Goal: Task Accomplishment & Management: Complete application form

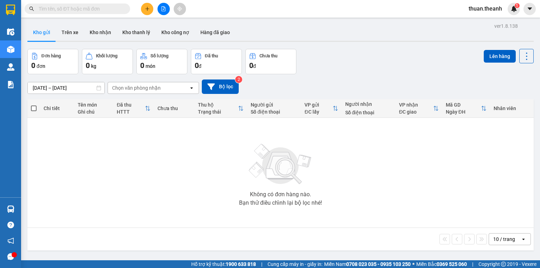
click at [148, 10] on icon "plus" at bounding box center [147, 8] width 5 height 5
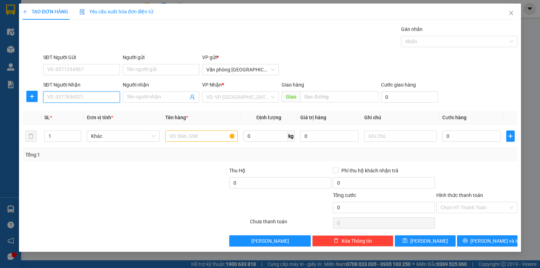
click at [91, 93] on input "SĐT Người Nhận" at bounding box center [81, 96] width 77 height 11
click at [80, 110] on div "0968027551" at bounding box center [81, 111] width 68 height 8
type input "0968027551"
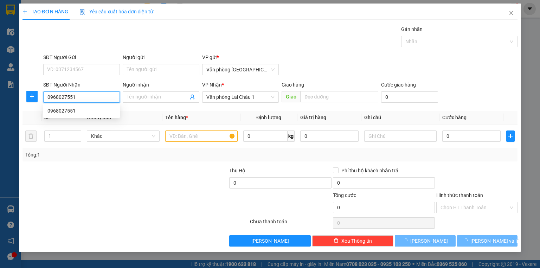
type input "50.000"
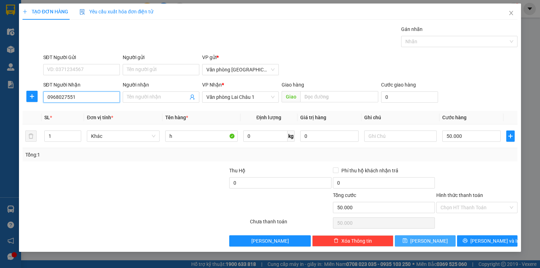
type input "0968027551"
click at [436, 245] on button "Lưu" at bounding box center [425, 240] width 61 height 11
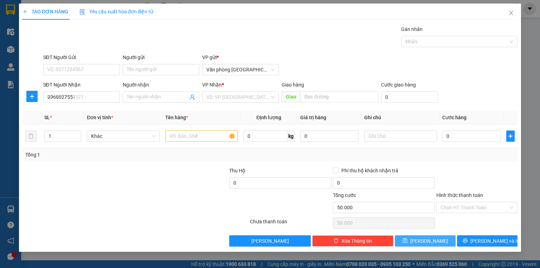
type input "0"
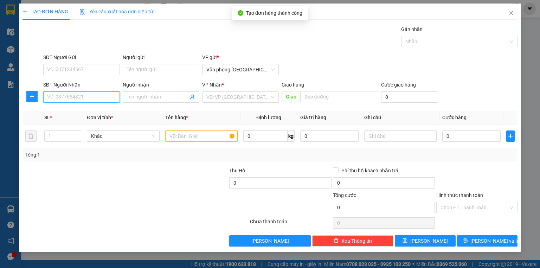
click at [107, 100] on input "SĐT Người Nhận" at bounding box center [81, 96] width 77 height 11
click at [99, 108] on div "0336999102" at bounding box center [81, 111] width 68 height 8
type input "0336999102"
type input "50.000"
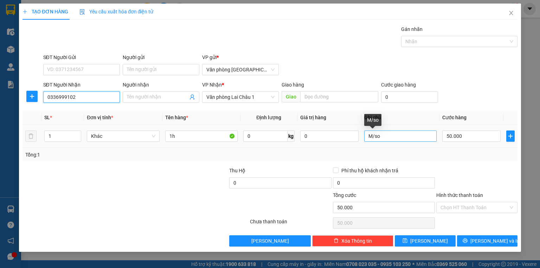
type input "0336999102"
drag, startPoint x: 392, startPoint y: 132, endPoint x: 314, endPoint y: 136, distance: 78.5
click at [314, 136] on tr "1 Khác 1h 0 kg 0 M/so 50.000" at bounding box center [269, 136] width 495 height 24
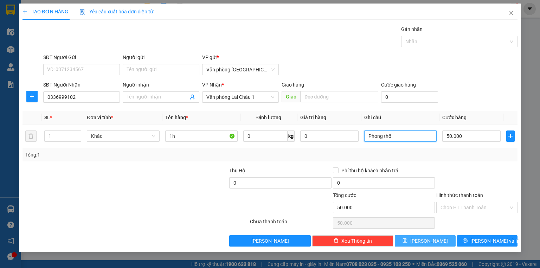
type input "Phong thổ"
click at [429, 238] on span "Lưu" at bounding box center [429, 241] width 38 height 8
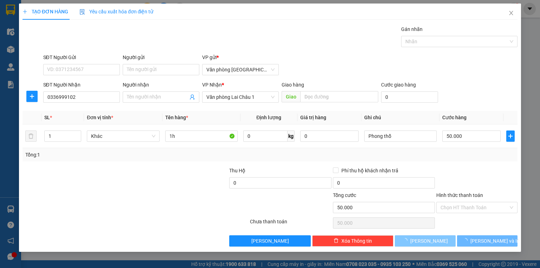
type input "0"
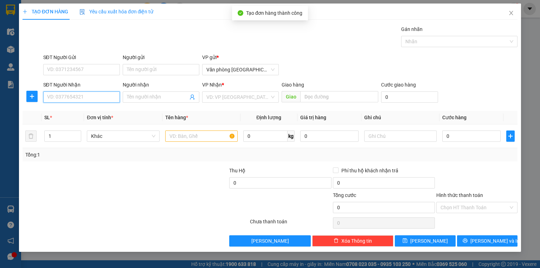
click at [63, 99] on input "SĐT Người Nhận" at bounding box center [81, 96] width 77 height 11
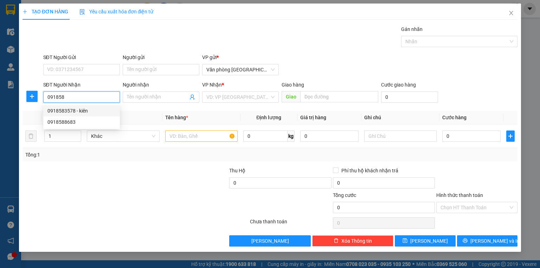
click at [80, 112] on div "0918583578 - kiên" at bounding box center [81, 111] width 68 height 8
type input "0918583578"
type input "kiên"
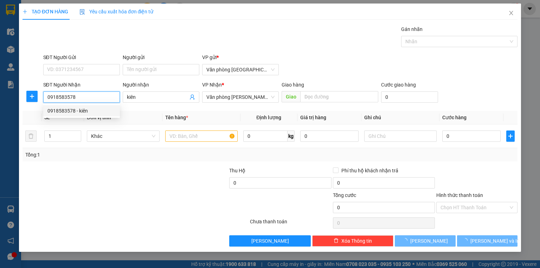
type input "50.000"
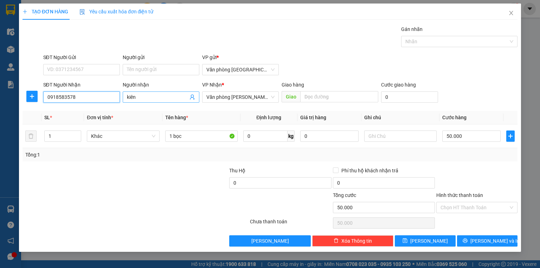
type input "0918583578"
drag, startPoint x: 145, startPoint y: 95, endPoint x: 117, endPoint y: 95, distance: 27.4
click at [117, 95] on div "SĐT Người Nhận 0918583578 Người nhận kiên kiên VP Nhận * Văn phòng Tam Đường Gi…" at bounding box center [280, 93] width 477 height 25
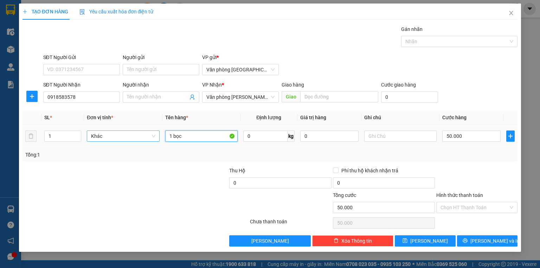
drag, startPoint x: 193, startPoint y: 140, endPoint x: 135, endPoint y: 140, distance: 58.0
click at [135, 140] on tr "1 Khác 1 bọc 0 kg 0 50.000" at bounding box center [269, 136] width 495 height 24
type input "h"
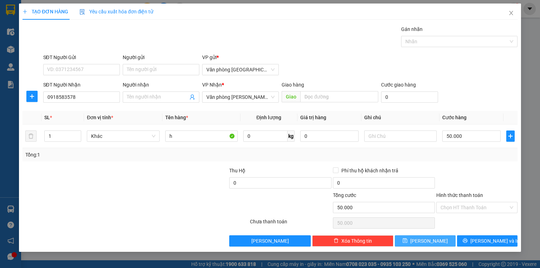
click at [432, 235] on button "Lưu" at bounding box center [425, 240] width 61 height 11
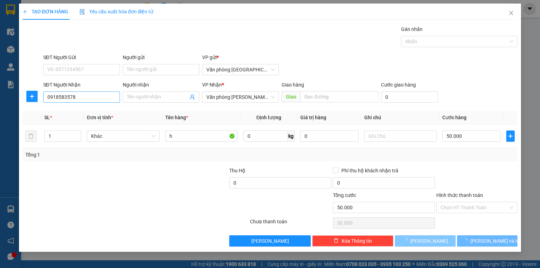
type input "0"
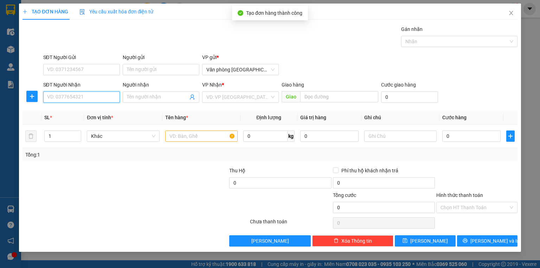
click at [70, 98] on input "SĐT Người Nhận" at bounding box center [81, 96] width 77 height 11
click at [78, 107] on div "0961193193" at bounding box center [81, 111] width 68 height 8
type input "0961193193"
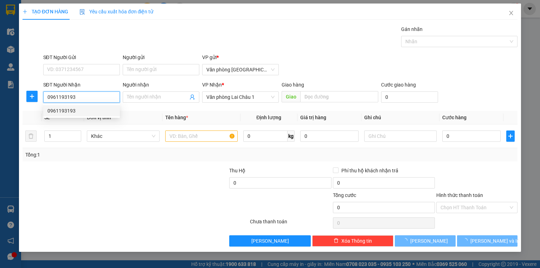
type input "50.000"
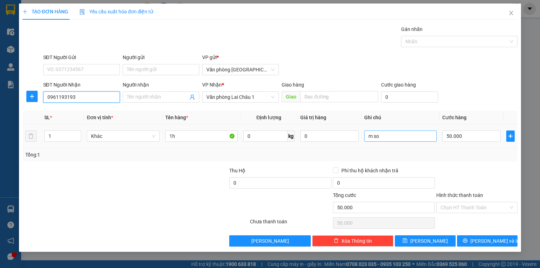
type input "0961193193"
drag, startPoint x: 394, startPoint y: 137, endPoint x: 336, endPoint y: 136, distance: 57.7
click at [336, 136] on tr "1 Khác 1h 0 kg 0 m so 50.000" at bounding box center [269, 136] width 495 height 24
type input "phong thổ"
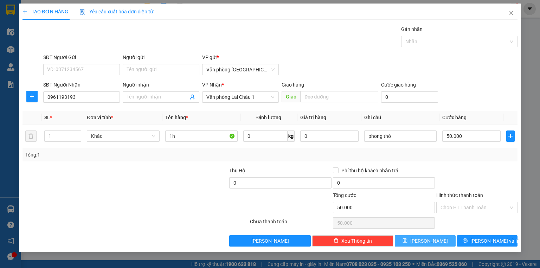
click at [413, 236] on button "Lưu" at bounding box center [425, 240] width 61 height 11
type input "0"
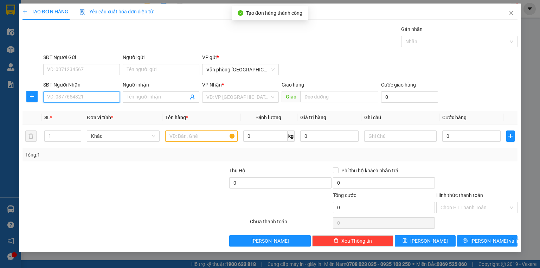
click at [96, 98] on input "SĐT Người Nhận" at bounding box center [81, 96] width 77 height 11
click at [96, 107] on div "0961801163" at bounding box center [81, 110] width 77 height 11
type input "0961801163"
type input "70.000"
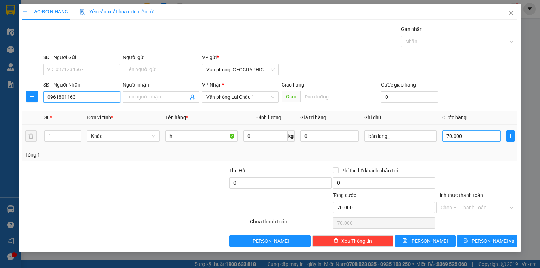
type input "0961801163"
click at [477, 138] on input "70.000" at bounding box center [471, 135] width 58 height 11
type input "1"
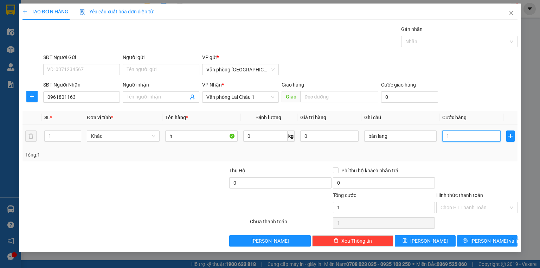
type input "10"
type input "100"
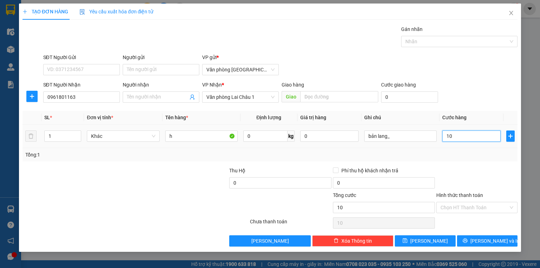
type input "100"
type input "1.000"
type input "10.000"
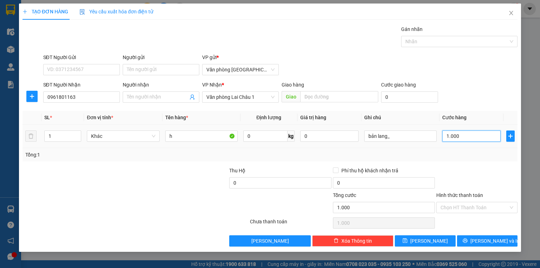
type input "10.000"
type input "100.000"
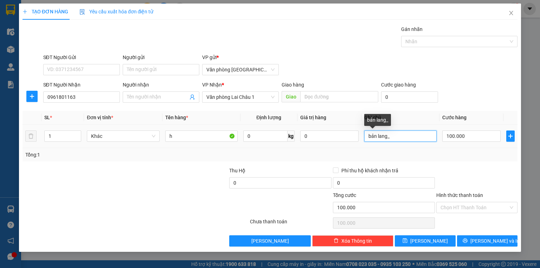
drag, startPoint x: 407, startPoint y: 134, endPoint x: 322, endPoint y: 143, distance: 85.6
click at [322, 143] on tr "1 Khác h 0 kg 0 bản lang_ 100.000" at bounding box center [269, 136] width 495 height 24
type input "phong thổ"
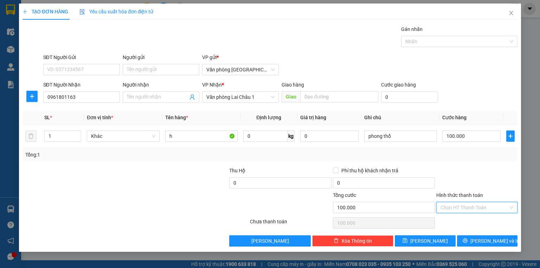
click at [470, 207] on input "Hình thức thanh toán" at bounding box center [474, 207] width 68 height 11
click at [470, 219] on div "Tại văn phòng" at bounding box center [476, 221] width 73 height 8
type input "0"
click at [432, 240] on span "Lưu" at bounding box center [429, 241] width 38 height 8
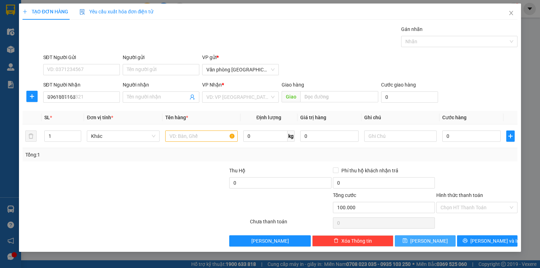
type input "0"
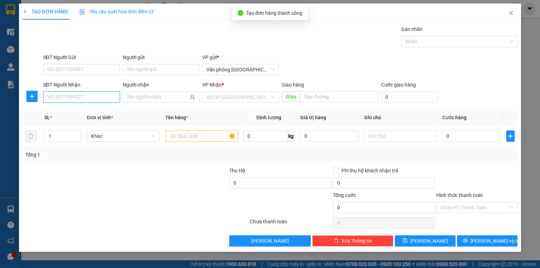
click at [77, 98] on input "SĐT Người Nhận" at bounding box center [81, 96] width 77 height 11
click at [100, 109] on div "0941243888 - ANH QUYỀN" at bounding box center [81, 111] width 68 height 8
type input "0941243888"
type input "ANH QUYỀN"
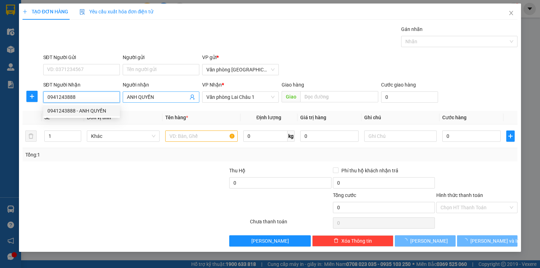
type input "50.000"
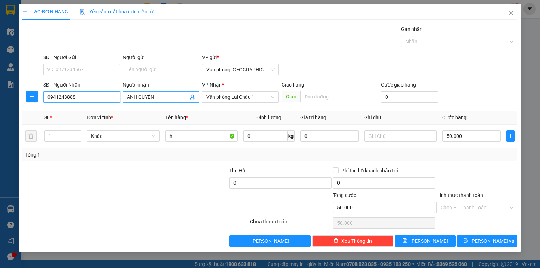
type input "0941243888"
drag, startPoint x: 166, startPoint y: 97, endPoint x: 117, endPoint y: 96, distance: 48.9
click at [117, 96] on div "SĐT Người Nhận 0941243888 Người nhận ANH QUYỀN ANH QUYỀN VP Nhận * Văn phòng La…" at bounding box center [280, 93] width 477 height 25
click at [439, 236] on button "Lưu" at bounding box center [425, 240] width 61 height 11
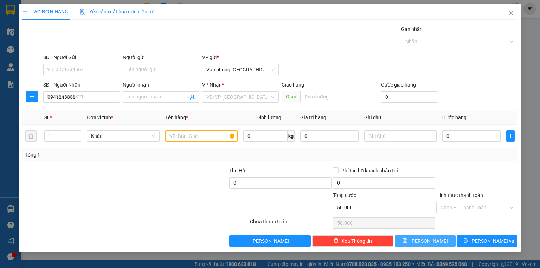
type input "0"
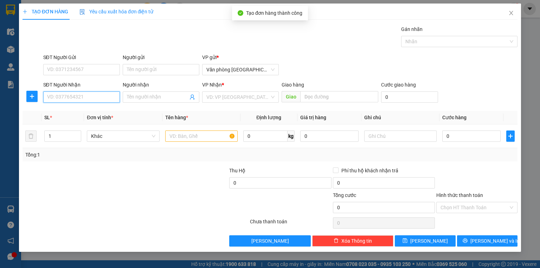
click at [75, 96] on input "SĐT Người Nhận" at bounding box center [81, 96] width 77 height 11
click at [84, 110] on div "0978556442 - a minh" at bounding box center [81, 111] width 68 height 8
type input "0978556442"
type input "a minh"
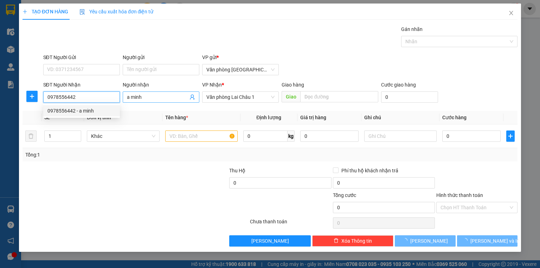
type input "400.000"
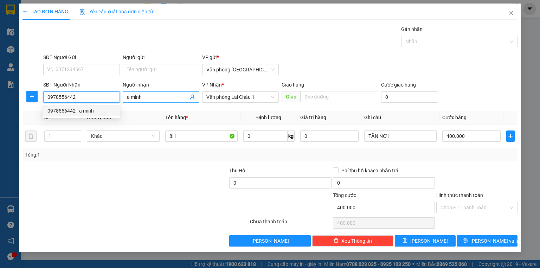
type input "0978556442"
drag, startPoint x: 182, startPoint y: 96, endPoint x: 125, endPoint y: 98, distance: 57.3
click at [125, 98] on span "a minh" at bounding box center [161, 96] width 77 height 11
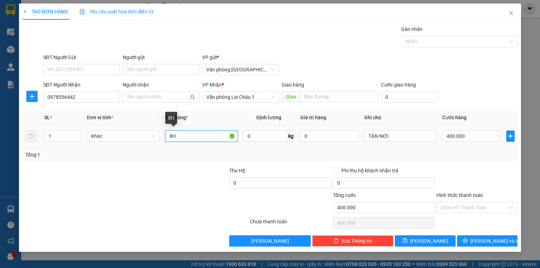
drag, startPoint x: 213, startPoint y: 136, endPoint x: 121, endPoint y: 143, distance: 92.4
click at [122, 143] on tr "1 Khác 8H 0 kg 0 TẬN NƠI 400.000" at bounding box center [269, 136] width 495 height 24
click at [273, 94] on span "Văn phòng Lai Châu 1" at bounding box center [240, 97] width 68 height 11
type input "h"
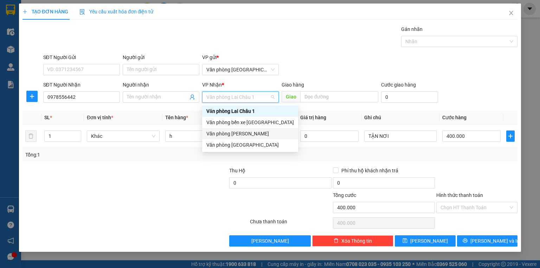
click at [258, 135] on div "Văn phòng Tam Đường" at bounding box center [250, 134] width 88 height 8
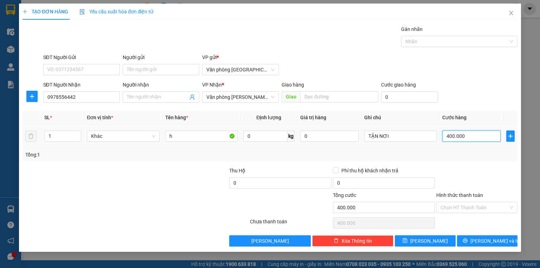
type input "0"
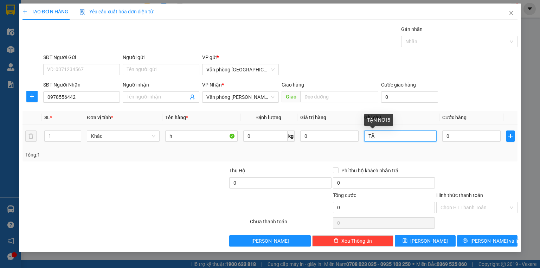
type input "T"
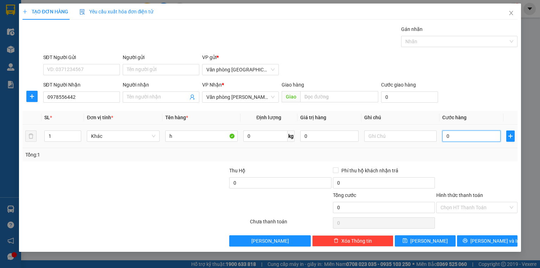
click at [470, 134] on input "0" at bounding box center [471, 135] width 58 height 11
type input "5"
type input "50"
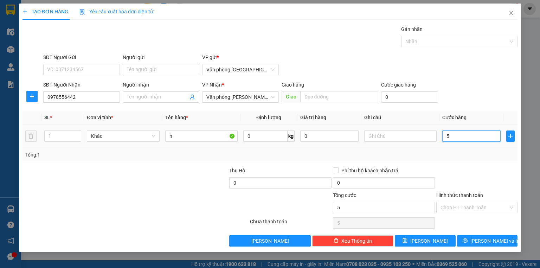
type input "50"
type input "500"
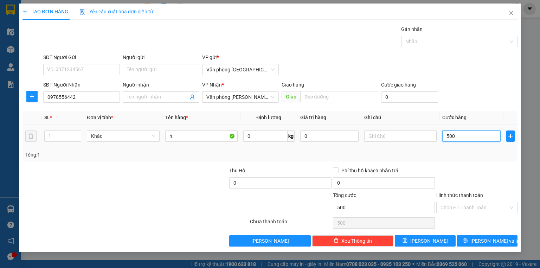
type input "5.000"
type input "50.000"
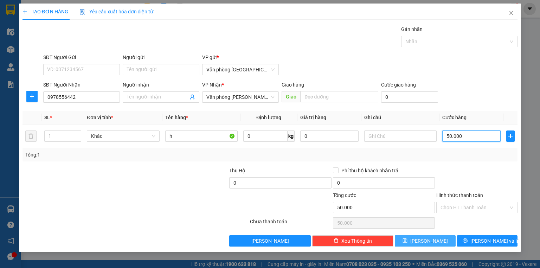
type input "50.000"
click at [432, 237] on span "Lưu" at bounding box center [429, 241] width 38 height 8
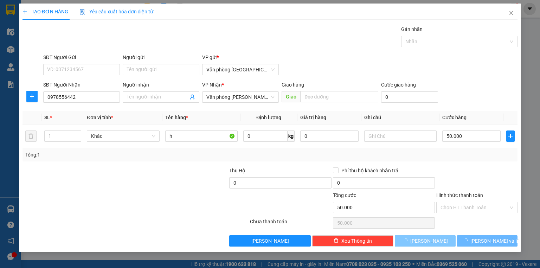
type input "0"
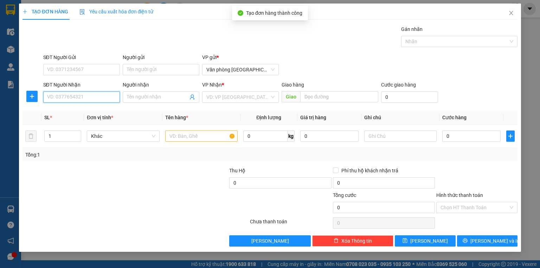
click at [93, 94] on input "SĐT Người Nhận" at bounding box center [81, 96] width 77 height 11
click at [87, 108] on div "0979500194" at bounding box center [81, 111] width 68 height 8
type input "0979500194"
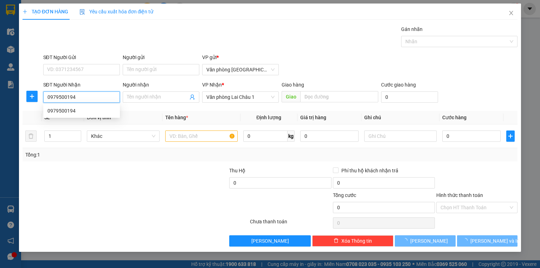
type input "50.000"
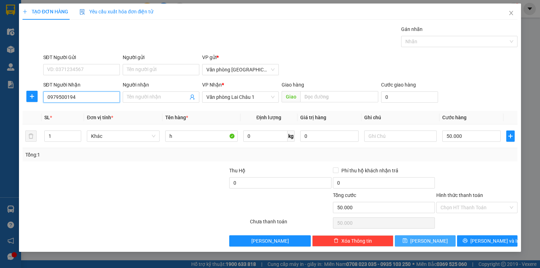
type input "0979500194"
click at [444, 241] on button "Lưu" at bounding box center [425, 240] width 61 height 11
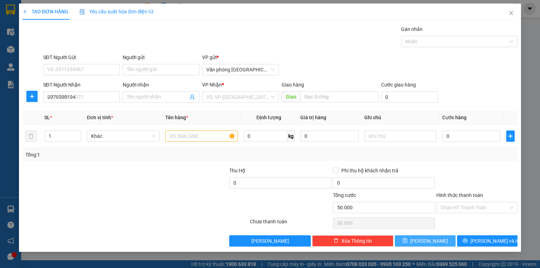
type input "0"
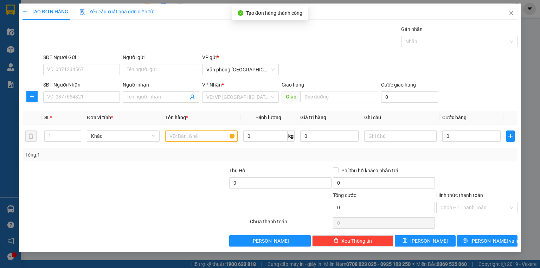
click at [90, 90] on div "SĐT Người Nhận" at bounding box center [81, 86] width 77 height 11
click at [89, 93] on input "SĐT Người Nhận" at bounding box center [81, 96] width 77 height 11
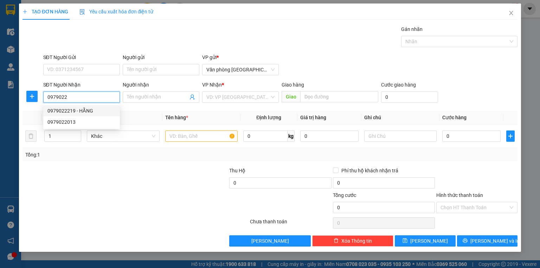
click at [90, 107] on div "0979022219 - HẰNG" at bounding box center [81, 111] width 68 height 8
type input "0979022219"
type input "HẰNG"
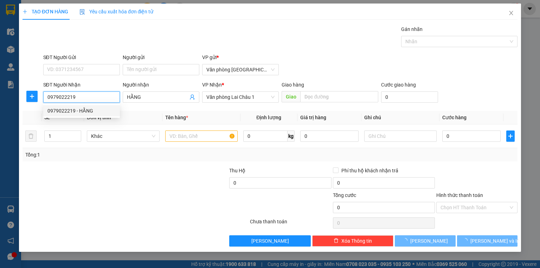
type input "300.000"
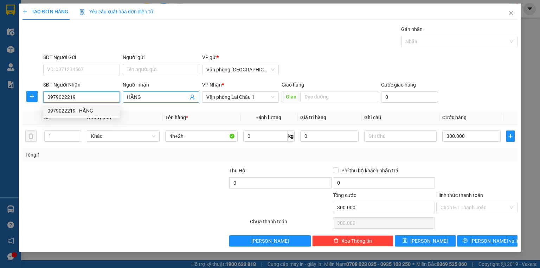
type input "0979022219"
drag, startPoint x: 160, startPoint y: 97, endPoint x: 112, endPoint y: 96, distance: 47.1
click at [112, 96] on div "SĐT Người Nhận 0979022219 Người nhận HẰNG HẰNG VP Nhận * Văn phòng Lai Châu 1 G…" at bounding box center [280, 93] width 477 height 25
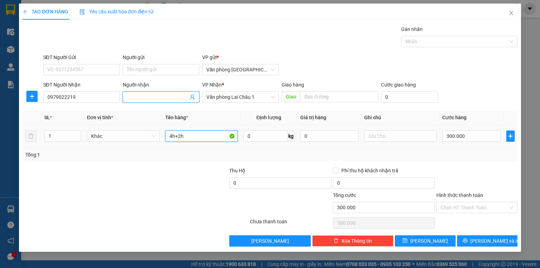
click at [209, 131] on input "4h+2h" at bounding box center [201, 135] width 72 height 11
type input "2h"
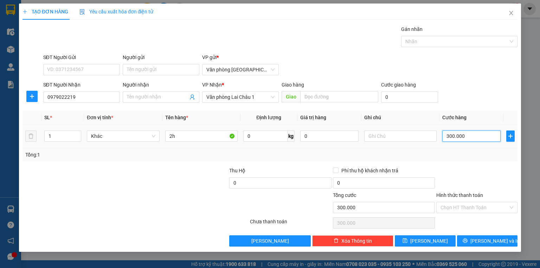
click at [474, 134] on input "300.000" at bounding box center [471, 135] width 58 height 11
type input "1"
type input "10"
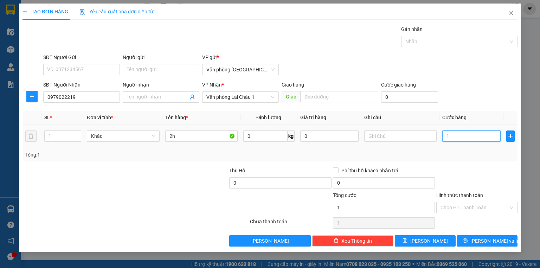
type input "10"
type input "100"
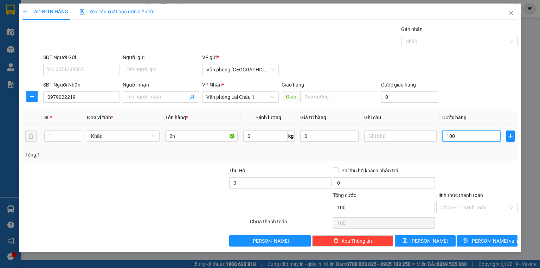
type input "1.000"
type input "10.000"
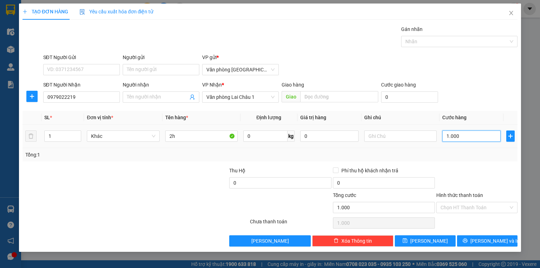
type input "10.000"
type input "100.000"
click at [486, 209] on input "Hình thức thanh toán" at bounding box center [474, 207] width 68 height 11
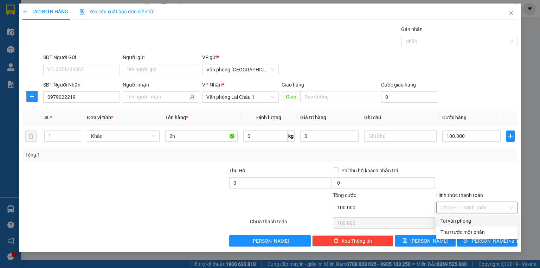
click at [485, 219] on div "Tại văn phòng" at bounding box center [476, 221] width 73 height 8
type input "0"
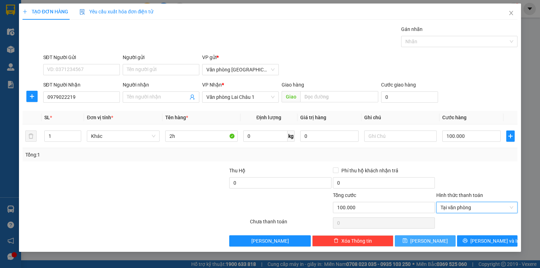
click at [446, 240] on button "Lưu" at bounding box center [425, 240] width 61 height 11
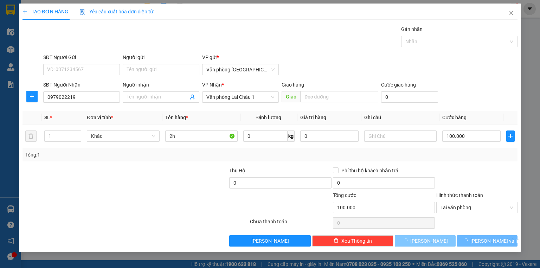
type input "0"
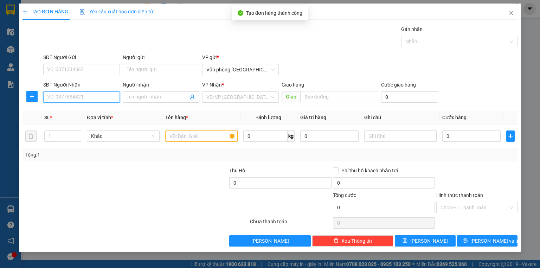
click at [88, 99] on input "SĐT Người Nhận" at bounding box center [81, 96] width 77 height 11
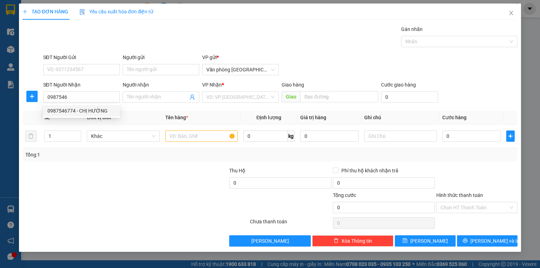
click at [82, 118] on th "SL *" at bounding box center [62, 118] width 43 height 14
click at [86, 111] on th "Đơn vị tính *" at bounding box center [123, 118] width 78 height 14
click at [60, 93] on input "0987546" at bounding box center [81, 96] width 77 height 11
click at [78, 98] on input "0987546" at bounding box center [81, 96] width 77 height 11
click at [80, 112] on div "0987546774 - CHỊ HƯỜNG" at bounding box center [81, 111] width 68 height 8
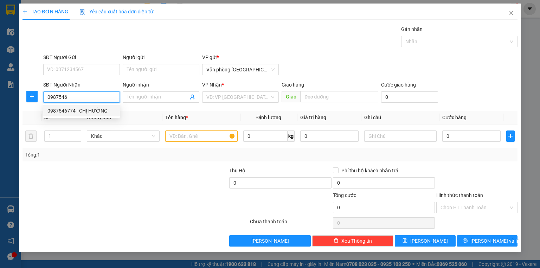
type input "0987546774"
type input "CHỊ HƯỜNG"
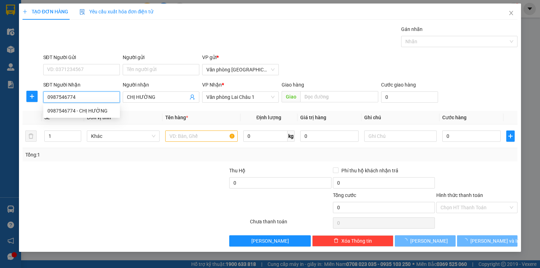
type input "50.000"
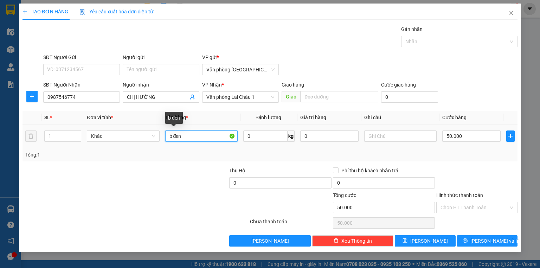
drag, startPoint x: 181, startPoint y: 135, endPoint x: 86, endPoint y: 147, distance: 96.0
click at [86, 147] on tr "1 Khác b đen 0 kg 0 50.000" at bounding box center [269, 136] width 495 height 24
type input "3h"
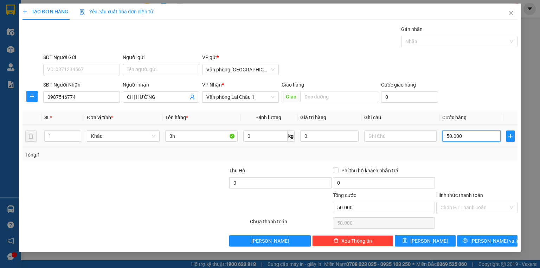
click at [473, 135] on input "50.000" at bounding box center [471, 135] width 58 height 11
type input "1"
type input "15"
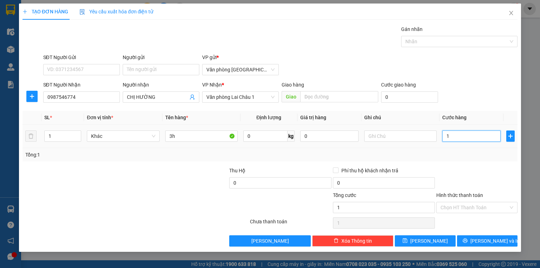
type input "15"
type input "150"
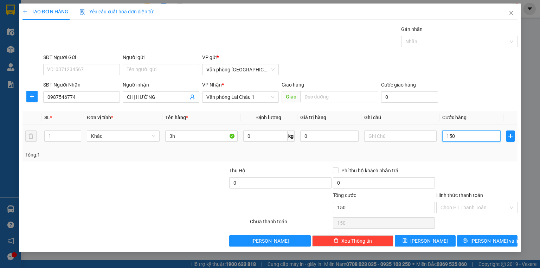
type input "1.500"
type input "15.000"
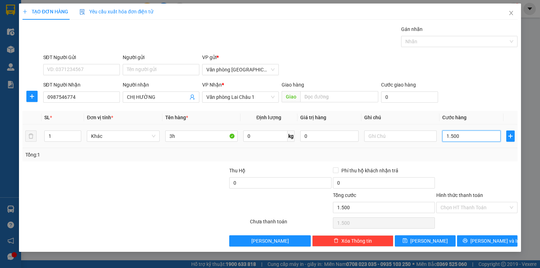
type input "15.000"
type input "150.000"
click at [481, 206] on input "Hình thức thanh toán" at bounding box center [474, 207] width 68 height 11
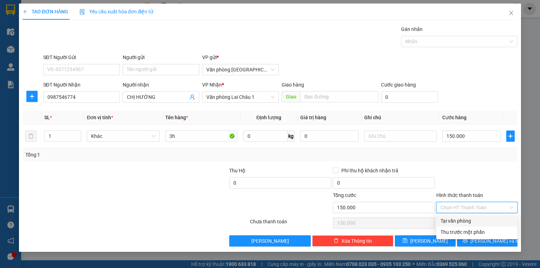
click at [484, 219] on div "Tại văn phòng" at bounding box center [476, 221] width 73 height 8
type input "0"
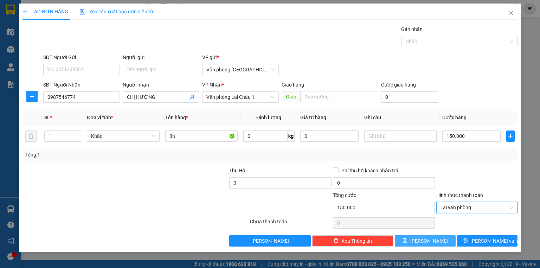
click at [434, 236] on button "Lưu" at bounding box center [425, 240] width 61 height 11
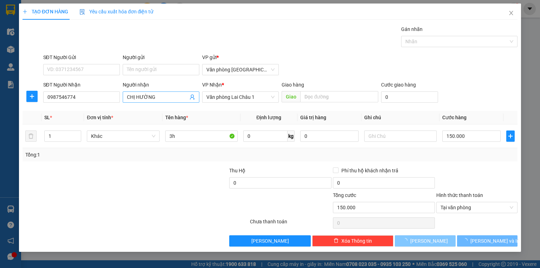
type input "0"
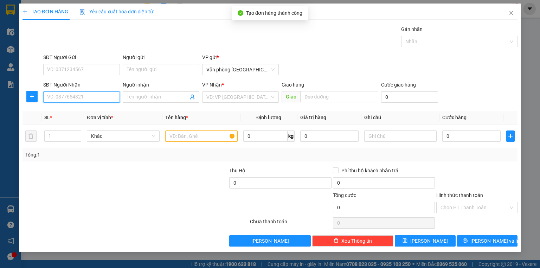
click at [84, 94] on input "SĐT Người Nhận" at bounding box center [81, 96] width 77 height 11
click at [62, 106] on div "0866674603" at bounding box center [81, 110] width 77 height 11
type input "0866674603"
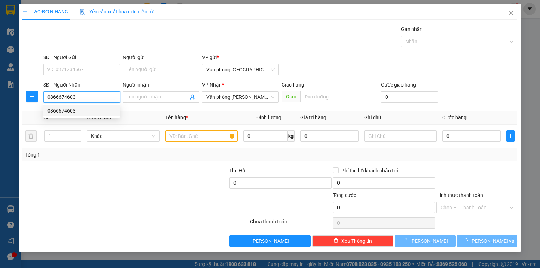
type input "250.000"
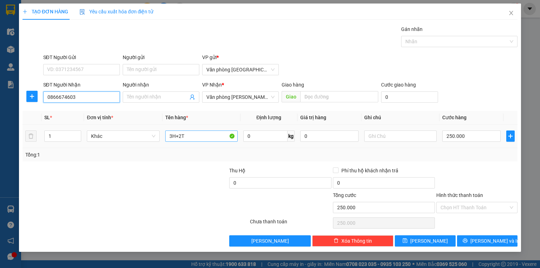
type input "0866674603"
drag, startPoint x: 204, startPoint y: 137, endPoint x: 147, endPoint y: 136, distance: 57.3
click at [147, 136] on tr "1 Khác 3H+2T 0 kg 0 250.000" at bounding box center [269, 136] width 495 height 24
type input "6t sơn"
click at [482, 143] on td "250.000" at bounding box center [471, 136] width 64 height 24
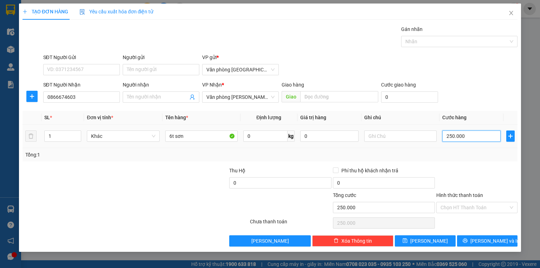
click at [482, 138] on input "250.000" at bounding box center [471, 135] width 58 height 11
type input "3"
type input "30"
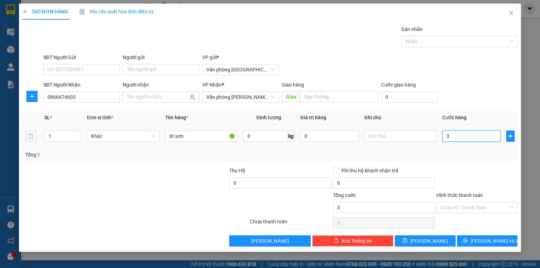
type input "30"
type input "300"
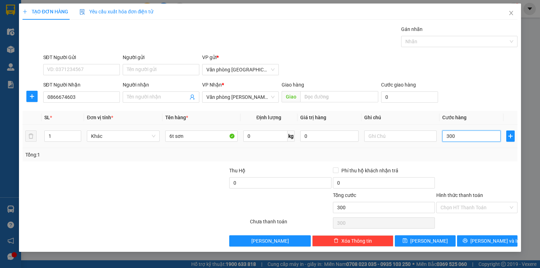
type input "3.000"
type input "30.000"
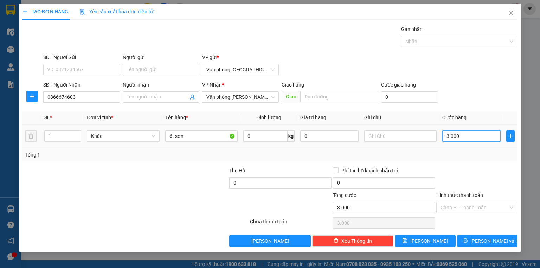
type input "30.000"
type input "300.000"
click at [440, 238] on button "Lưu" at bounding box center [425, 240] width 61 height 11
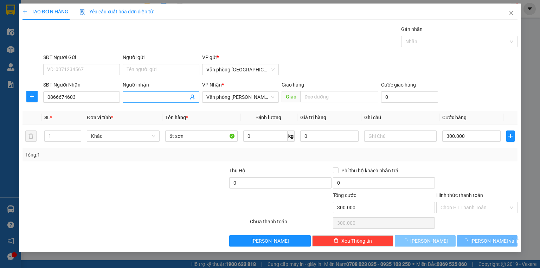
type input "0"
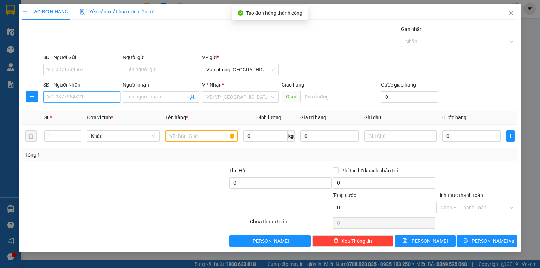
click at [107, 93] on input "SĐT Người Nhận" at bounding box center [81, 96] width 77 height 11
type input "0912035507"
click at [231, 103] on div "VP Nhận * VD: VP Sài Gòn" at bounding box center [240, 93] width 77 height 25
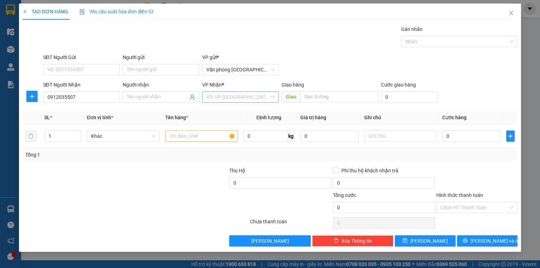
click at [232, 98] on input "search" at bounding box center [237, 97] width 63 height 11
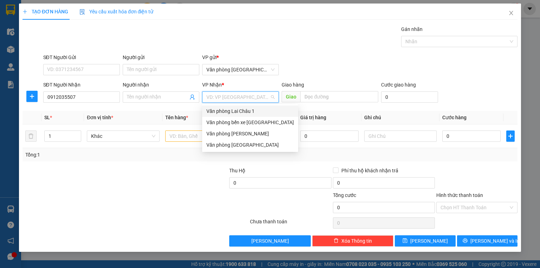
click at [237, 110] on div "Văn phòng Lai Châu 1" at bounding box center [250, 111] width 88 height 8
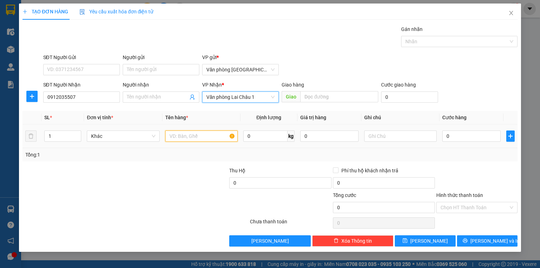
click at [199, 132] on input "text" at bounding box center [201, 135] width 72 height 11
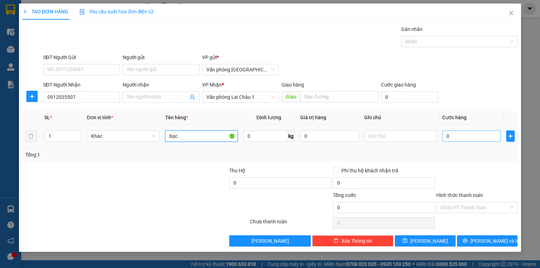
type input "bọc"
click at [475, 139] on input "0" at bounding box center [471, 135] width 58 height 11
type input "5"
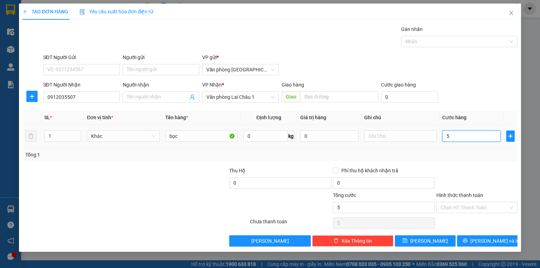
type input "50"
type input "500"
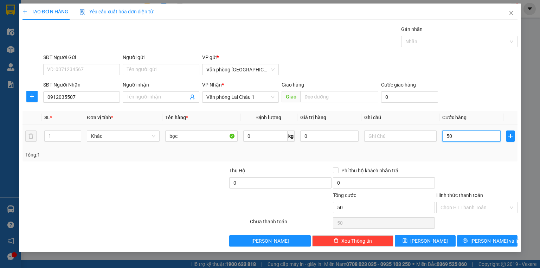
type input "500"
type input "5.000"
click at [444, 242] on button "Lưu" at bounding box center [425, 240] width 61 height 11
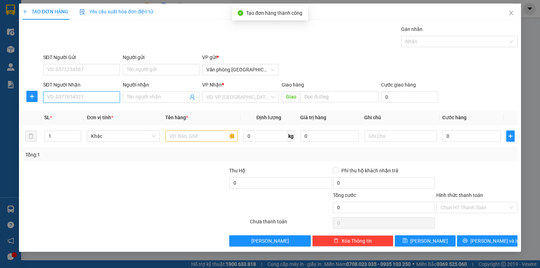
click at [78, 97] on input "SĐT Người Nhận" at bounding box center [81, 96] width 77 height 11
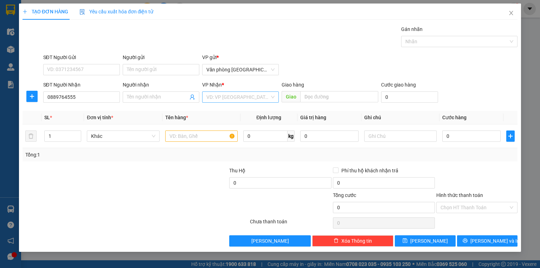
click at [229, 96] on input "search" at bounding box center [237, 97] width 63 height 11
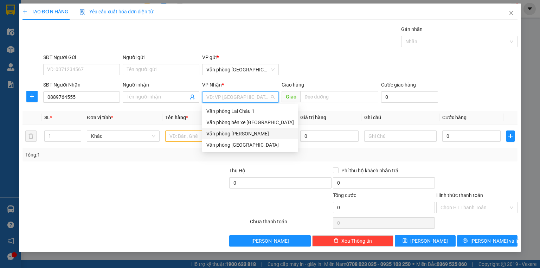
click at [239, 130] on div "Văn phòng Tam Đường" at bounding box center [250, 134] width 88 height 8
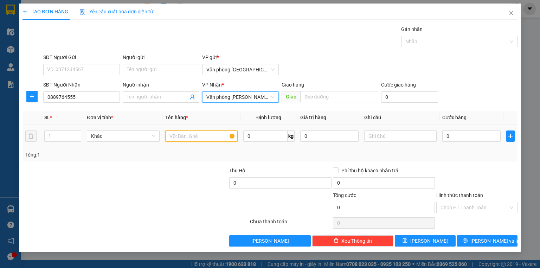
click at [190, 137] on input "text" at bounding box center [201, 135] width 72 height 11
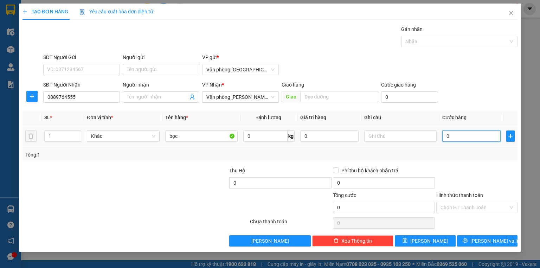
click at [467, 133] on input "0" at bounding box center [471, 135] width 58 height 11
click at [428, 238] on span "Lưu" at bounding box center [429, 241] width 38 height 8
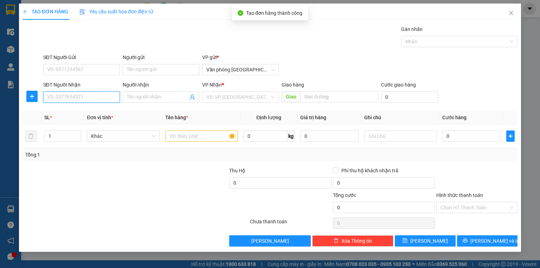
click at [54, 95] on input "SĐT Người Nhận" at bounding box center [81, 96] width 77 height 11
click at [77, 113] on div "0966858777 - A THẮNG" at bounding box center [81, 111] width 68 height 8
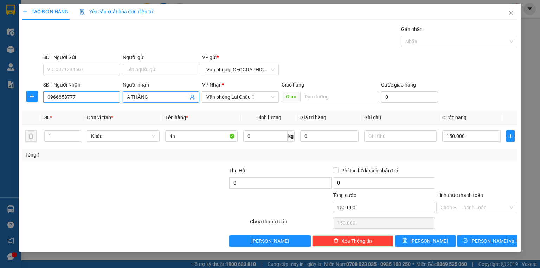
drag, startPoint x: 160, startPoint y: 97, endPoint x: 84, endPoint y: 97, distance: 76.6
click at [84, 97] on div "SĐT Người Nhận 0966858777 Người nhận A THẮNG A THẮNG VP Nhận * Văn phòng Lai Ch…" at bounding box center [280, 93] width 477 height 25
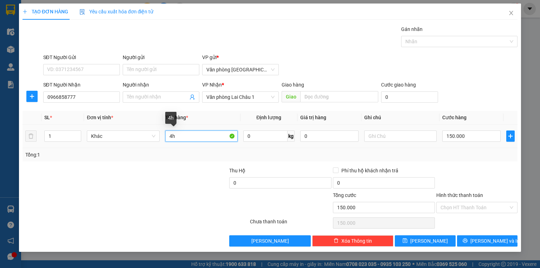
drag, startPoint x: 183, startPoint y: 139, endPoint x: 127, endPoint y: 142, distance: 55.6
click at [127, 142] on tr "1 Khác 4h 0 kg 0 150.000" at bounding box center [269, 136] width 495 height 24
click at [474, 134] on input "150.000" at bounding box center [471, 135] width 58 height 11
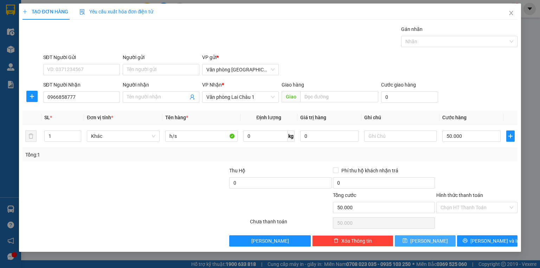
click at [427, 243] on span "Lưu" at bounding box center [429, 241] width 38 height 8
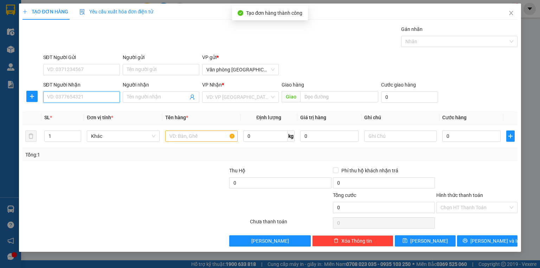
click at [86, 97] on input "SĐT Người Nhận" at bounding box center [81, 96] width 77 height 11
click at [60, 109] on div "0978699629 - THÀNH TRUNG" at bounding box center [81, 111] width 68 height 8
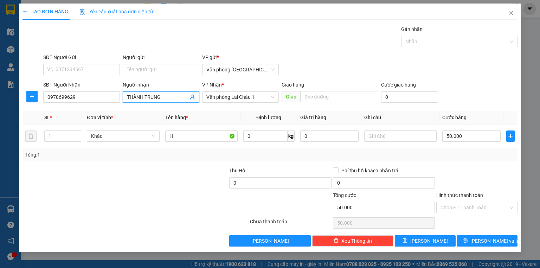
drag, startPoint x: 165, startPoint y: 96, endPoint x: 122, endPoint y: 99, distance: 42.6
click at [123, 99] on span "THÀNH TRUNG" at bounding box center [161, 96] width 77 height 11
click at [186, 136] on input "H" at bounding box center [201, 135] width 72 height 11
click at [488, 134] on input "50.000" at bounding box center [471, 135] width 58 height 11
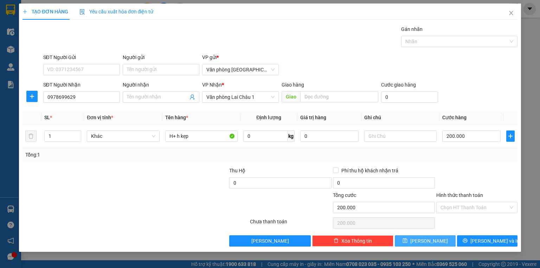
click at [439, 236] on button "Lưu" at bounding box center [425, 240] width 61 height 11
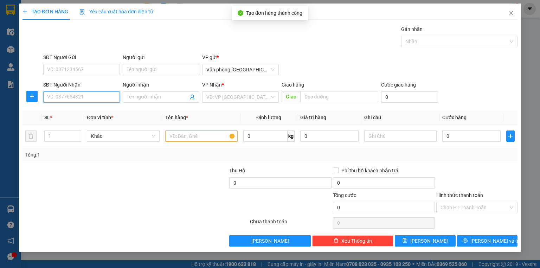
click at [79, 100] on input "SĐT Người Nhận" at bounding box center [81, 96] width 77 height 11
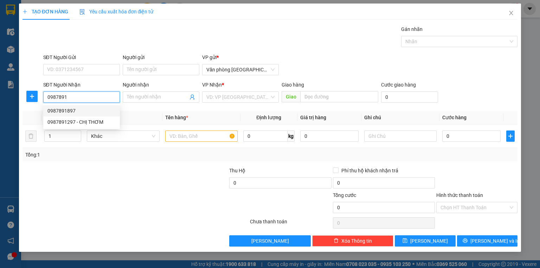
click at [86, 112] on div "0987891897" at bounding box center [81, 111] width 68 height 8
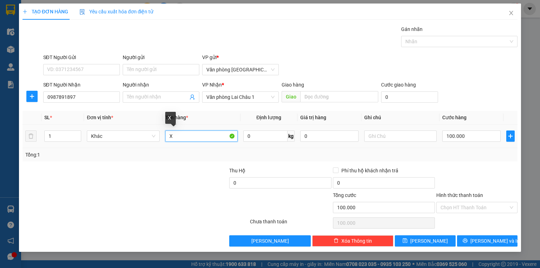
click at [189, 134] on input "X" at bounding box center [201, 135] width 72 height 11
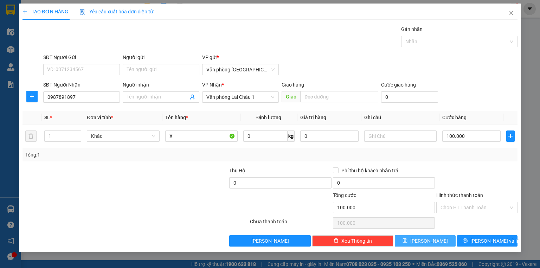
click at [439, 238] on button "Lưu" at bounding box center [425, 240] width 61 height 11
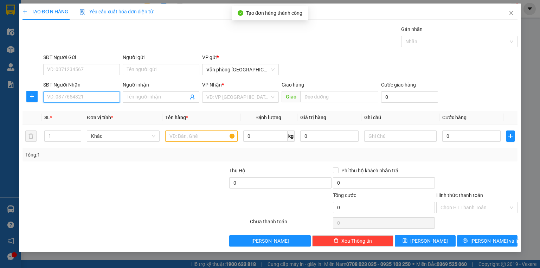
click at [84, 102] on input "SĐT Người Nhận" at bounding box center [81, 96] width 77 height 11
click at [90, 112] on div "0964226222 - KHỞI NGÂN" at bounding box center [81, 111] width 68 height 8
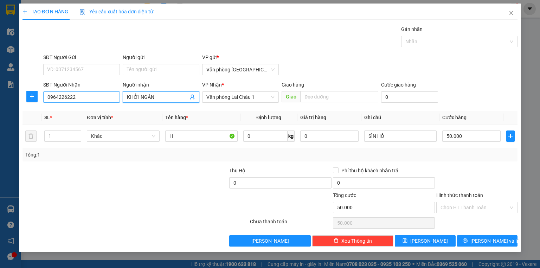
drag, startPoint x: 159, startPoint y: 97, endPoint x: 115, endPoint y: 98, distance: 43.6
click at [115, 98] on div "SĐT Người Nhận 0964226222 Người nhận KHỞI NGÂN KHỞI NGÂN VP Nhận * Văn phòng La…" at bounding box center [280, 93] width 477 height 25
click at [434, 243] on button "Lưu" at bounding box center [425, 240] width 61 height 11
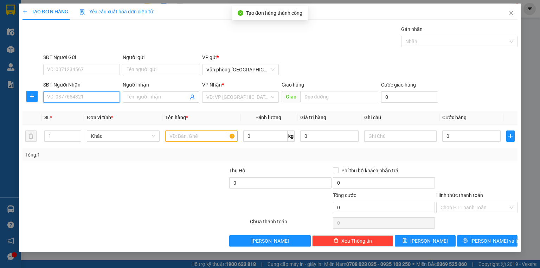
click at [100, 95] on input "SĐT Người Nhận" at bounding box center [81, 96] width 77 height 11
click at [86, 110] on div "0822789368" at bounding box center [81, 111] width 68 height 8
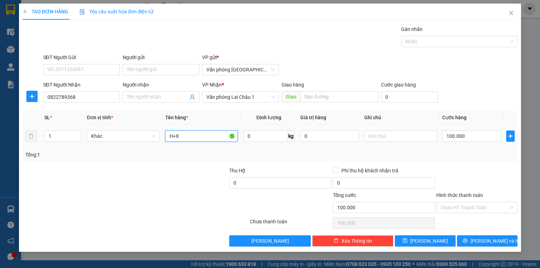
drag, startPoint x: 189, startPoint y: 133, endPoint x: 160, endPoint y: 138, distance: 29.2
click at [160, 138] on tr "1 Khác H+X 0 kg 0 100.000" at bounding box center [269, 136] width 495 height 24
click at [198, 139] on input "H+X" at bounding box center [201, 135] width 72 height 11
click at [477, 139] on input "100.000" at bounding box center [471, 135] width 58 height 11
click at [441, 238] on button "Lưu" at bounding box center [425, 240] width 61 height 11
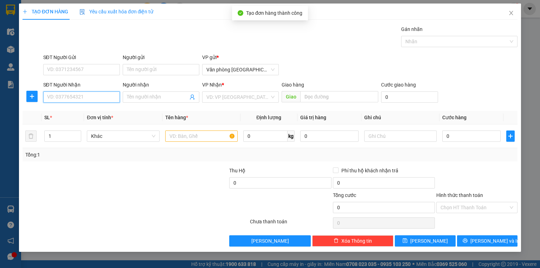
click at [73, 99] on input "SĐT Người Nhận" at bounding box center [81, 96] width 77 height 11
click at [78, 109] on div "0833633888" at bounding box center [81, 111] width 68 height 8
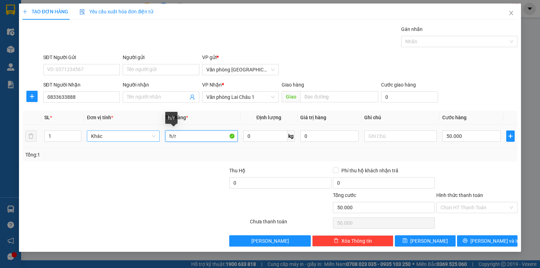
drag, startPoint x: 202, startPoint y: 131, endPoint x: 147, endPoint y: 135, distance: 54.6
click at [147, 135] on tr "1 Khác h/r 0 kg 0 50.000" at bounding box center [269, 136] width 495 height 24
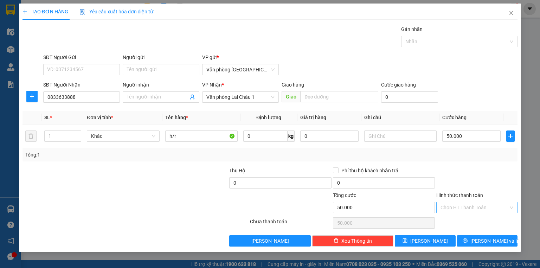
click at [489, 208] on input "Hình thức thanh toán" at bounding box center [474, 207] width 68 height 11
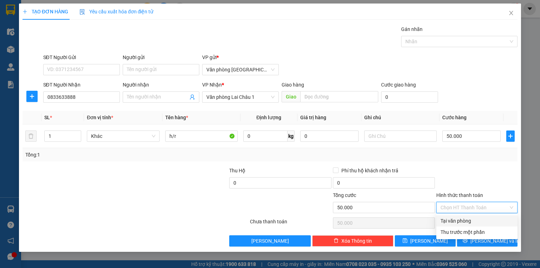
click at [489, 225] on div "Tại văn phòng" at bounding box center [476, 220] width 81 height 11
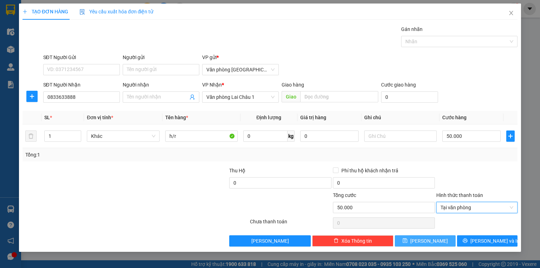
click at [433, 240] on button "Lưu" at bounding box center [425, 240] width 61 height 11
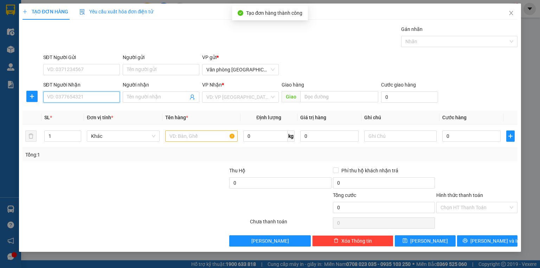
click at [70, 95] on input "SĐT Người Nhận" at bounding box center [81, 96] width 77 height 11
click at [83, 110] on div "0974190999 - ANH TUẤN" at bounding box center [81, 111] width 69 height 8
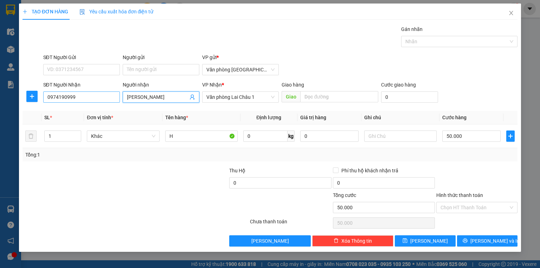
drag, startPoint x: 163, startPoint y: 95, endPoint x: 90, endPoint y: 101, distance: 72.7
click at [90, 101] on div "SĐT Người Nhận 0974190999 Người nhận ANH TUẤN ANH TUẤN VP Nhận * Văn phòng Lai …" at bounding box center [280, 93] width 477 height 25
click at [469, 202] on input "Hình thức thanh toán" at bounding box center [474, 207] width 68 height 11
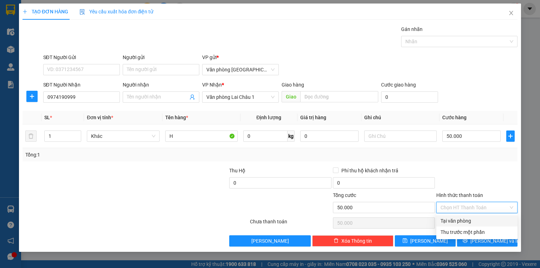
click at [469, 219] on div "Tại văn phòng" at bounding box center [476, 221] width 73 height 8
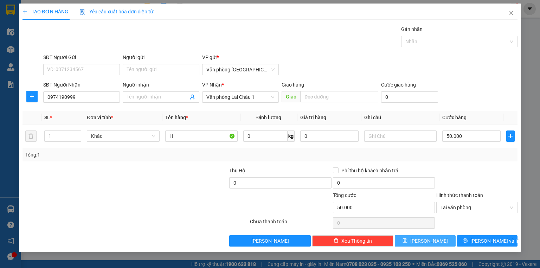
click at [441, 240] on button "Lưu" at bounding box center [425, 240] width 61 height 11
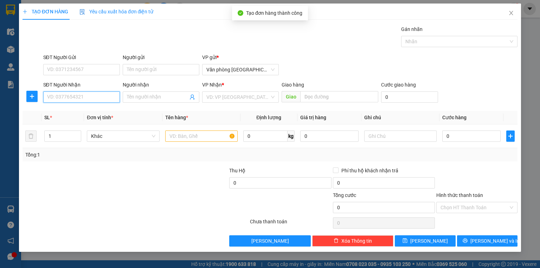
click at [86, 99] on input "SĐT Người Nhận" at bounding box center [81, 96] width 77 height 11
click at [84, 111] on div "0966117086 - ANH VINH" at bounding box center [81, 111] width 68 height 8
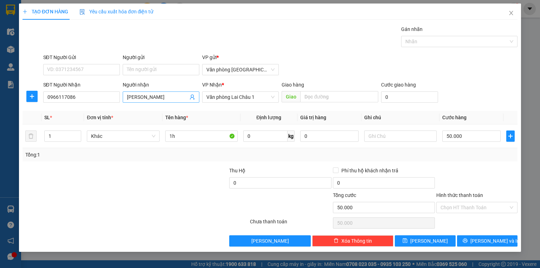
drag, startPoint x: 169, startPoint y: 90, endPoint x: 130, endPoint y: 97, distance: 39.6
click at [130, 97] on div "Người nhận ANH VINH" at bounding box center [161, 93] width 77 height 25
drag, startPoint x: 178, startPoint y: 98, endPoint x: 123, endPoint y: 99, distance: 54.5
click at [123, 99] on span "ANH VINH" at bounding box center [161, 96] width 77 height 11
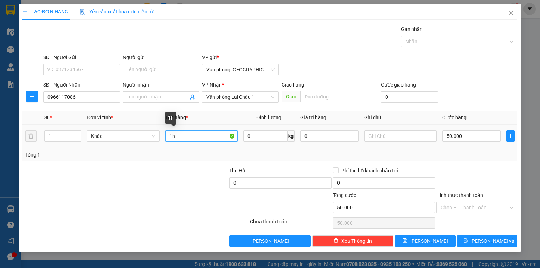
click at [199, 135] on input "1h" at bounding box center [201, 135] width 72 height 11
click at [459, 207] on input "Hình thức thanh toán" at bounding box center [474, 207] width 68 height 11
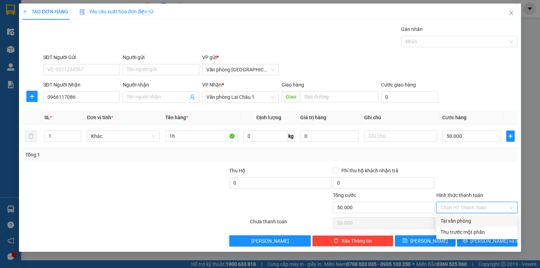
click at [462, 218] on div "Tại văn phòng" at bounding box center [476, 221] width 73 height 8
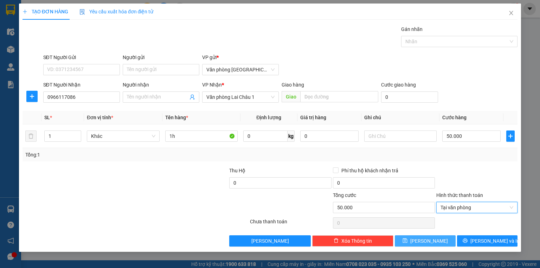
click at [447, 241] on button "Lưu" at bounding box center [425, 240] width 61 height 11
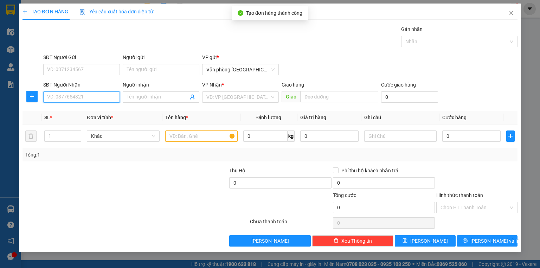
click at [65, 95] on input "SĐT Người Nhận" at bounding box center [81, 96] width 77 height 11
click at [75, 111] on div "0968515284 - ANH CHUNG" at bounding box center [81, 111] width 69 height 8
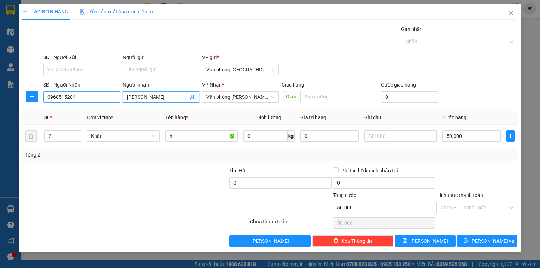
drag, startPoint x: 164, startPoint y: 97, endPoint x: 118, endPoint y: 98, distance: 46.1
click at [118, 98] on div "SĐT Người Nhận 0968515284 Người nhận ANH CHUNG ANH CHUNG VP Nhận * Văn phòng Ta…" at bounding box center [280, 93] width 477 height 25
click at [202, 132] on input "h" at bounding box center [201, 135] width 72 height 11
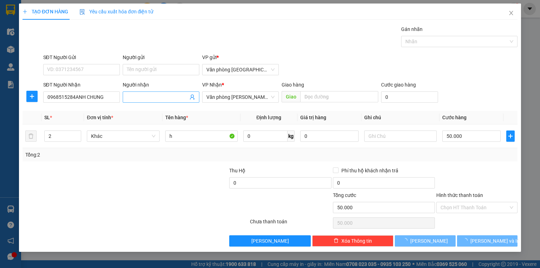
click at [155, 98] on input "Người nhận" at bounding box center [157, 97] width 61 height 8
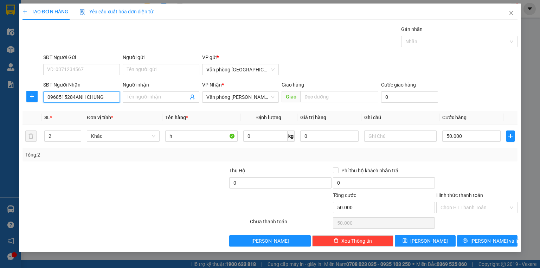
drag, startPoint x: 108, startPoint y: 95, endPoint x: 75, endPoint y: 103, distance: 34.3
click at [75, 103] on div "SĐT Người Nhận 0968515284ANH CHUNG 0968515284ANH CHUNG" at bounding box center [81, 93] width 77 height 25
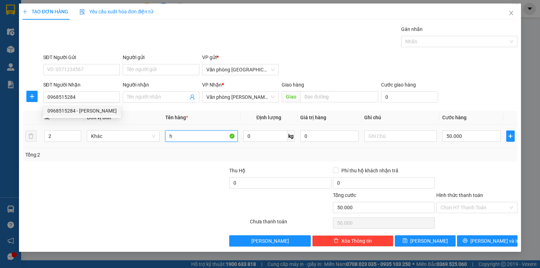
click at [168, 136] on input "h" at bounding box center [201, 135] width 72 height 11
drag, startPoint x: 181, startPoint y: 135, endPoint x: 148, endPoint y: 138, distance: 33.6
click at [148, 138] on tr "2 Khác h 0 kg 0 50.000" at bounding box center [269, 136] width 495 height 24
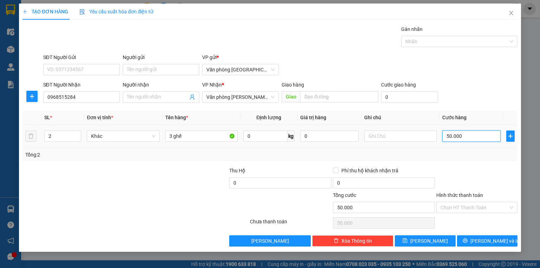
click at [483, 131] on input "50.000" at bounding box center [471, 135] width 58 height 11
click at [406, 237] on button "Lưu" at bounding box center [425, 240] width 61 height 11
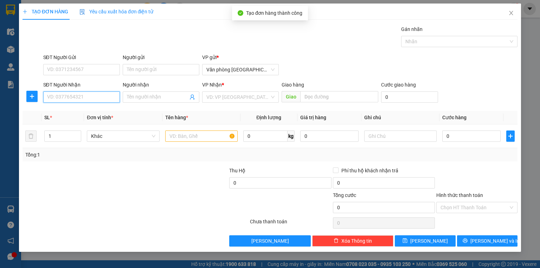
click at [75, 96] on input "SĐT Người Nhận" at bounding box center [81, 96] width 77 height 11
drag, startPoint x: 81, startPoint y: 108, endPoint x: 88, endPoint y: 108, distance: 6.3
click at [82, 108] on div "0974396596 - thủy sharp" at bounding box center [81, 111] width 68 height 8
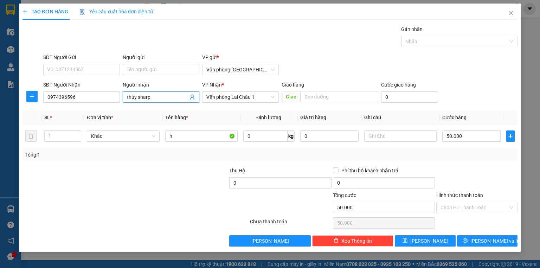
drag, startPoint x: 149, startPoint y: 99, endPoint x: 124, endPoint y: 100, distance: 25.3
click at [124, 100] on span "thủy sharp" at bounding box center [161, 96] width 77 height 11
click at [419, 236] on button "Lưu" at bounding box center [425, 240] width 61 height 11
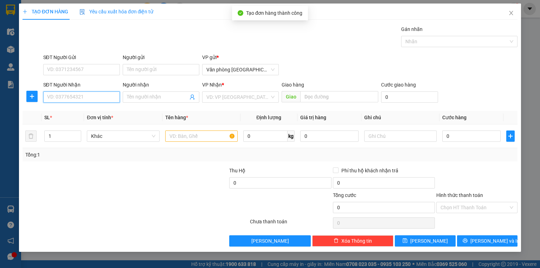
click at [108, 96] on input "SĐT Người Nhận" at bounding box center [81, 96] width 77 height 11
click at [86, 113] on div "0868327888" at bounding box center [81, 111] width 68 height 8
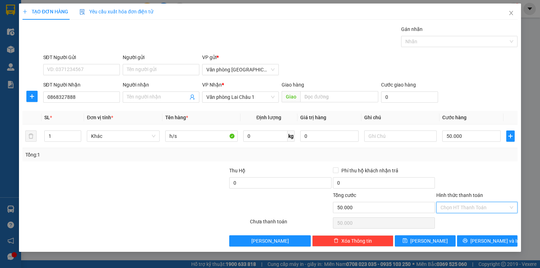
click at [470, 207] on input "Hình thức thanh toán" at bounding box center [474, 207] width 68 height 11
click at [467, 219] on div "Tại văn phòng" at bounding box center [476, 221] width 73 height 8
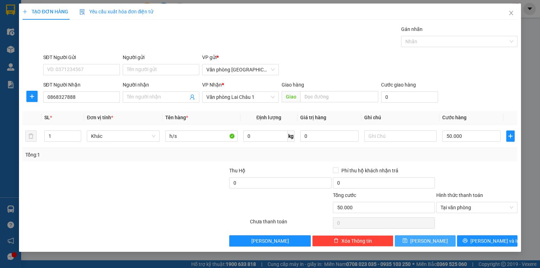
click at [441, 240] on button "Lưu" at bounding box center [425, 240] width 61 height 11
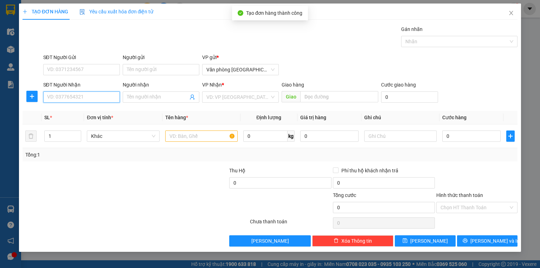
click at [75, 100] on input "SĐT Người Nhận" at bounding box center [81, 96] width 77 height 11
click at [87, 112] on div "0349385327" at bounding box center [81, 111] width 68 height 8
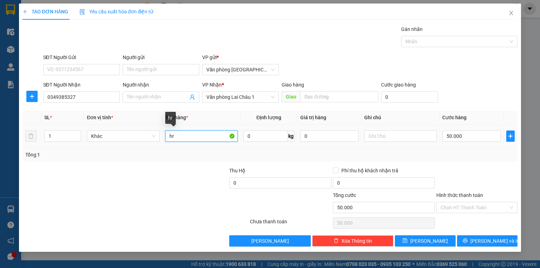
click at [183, 135] on input "hr" at bounding box center [201, 135] width 72 height 11
click at [489, 200] on div "Hình thức thanh toán" at bounding box center [476, 196] width 81 height 11
click at [492, 206] on input "Hình thức thanh toán" at bounding box center [474, 207] width 68 height 11
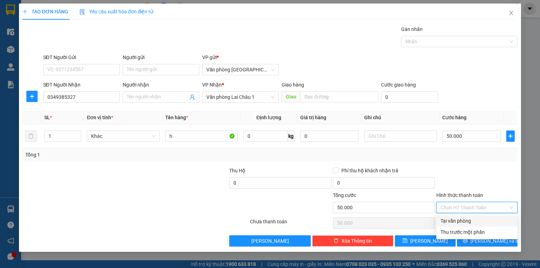
click at [483, 217] on div "Tại văn phòng" at bounding box center [476, 221] width 73 height 8
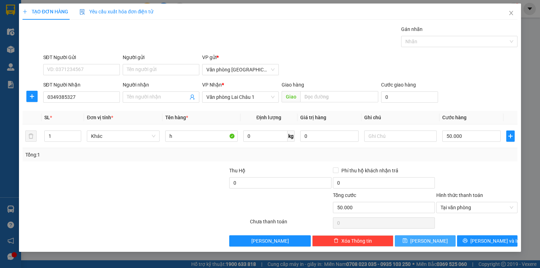
click at [444, 241] on button "Lưu" at bounding box center [425, 240] width 61 height 11
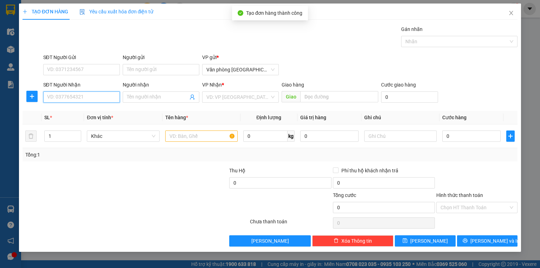
click at [104, 93] on input "SĐT Người Nhận" at bounding box center [81, 96] width 77 height 11
click at [100, 108] on div "0973377626 - ngọc" at bounding box center [81, 111] width 68 height 8
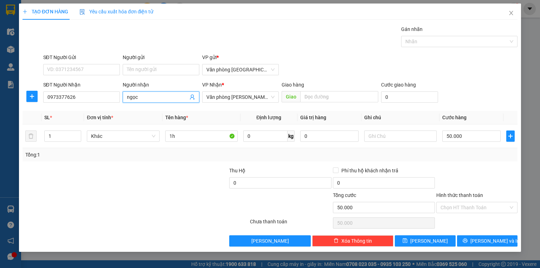
drag, startPoint x: 166, startPoint y: 96, endPoint x: 126, endPoint y: 94, distance: 39.8
click at [126, 94] on span "ngọc" at bounding box center [161, 96] width 77 height 11
click at [472, 140] on input "50.000" at bounding box center [471, 135] width 58 height 11
click at [425, 241] on span "Lưu" at bounding box center [429, 241] width 38 height 8
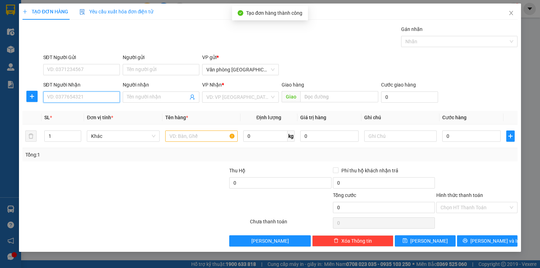
click at [85, 94] on input "SĐT Người Nhận" at bounding box center [81, 96] width 77 height 11
click at [97, 107] on div "0886892999 - A TRÌNH" at bounding box center [81, 111] width 68 height 8
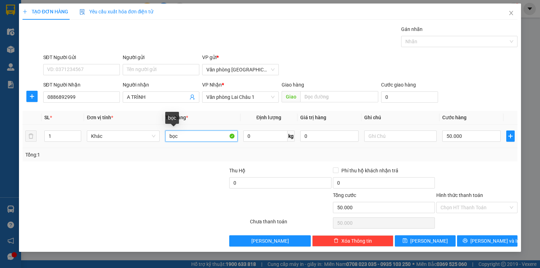
drag, startPoint x: 182, startPoint y: 134, endPoint x: 125, endPoint y: 142, distance: 58.0
click at [125, 142] on tr "1 Khác bọc 0 kg 0 50.000" at bounding box center [269, 136] width 495 height 24
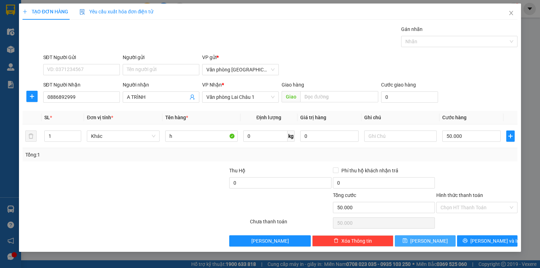
click at [435, 237] on button "Lưu" at bounding box center [425, 240] width 61 height 11
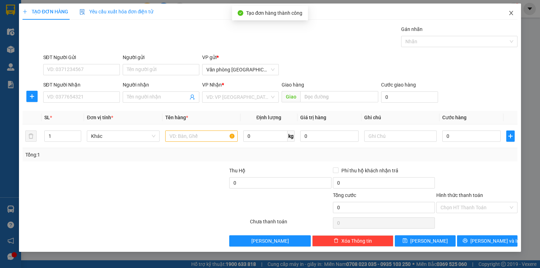
click at [511, 16] on icon "close" at bounding box center [511, 13] width 6 height 6
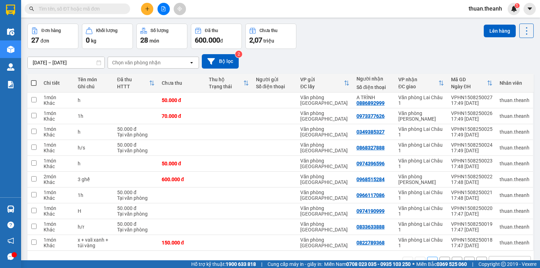
scroll to position [43, 0]
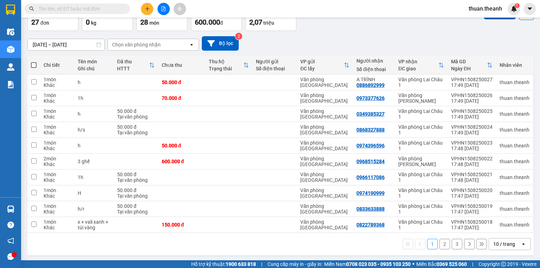
click at [504, 242] on div "10 / trang" at bounding box center [504, 243] width 22 height 7
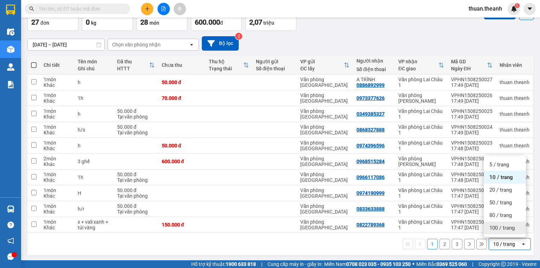
click at [499, 226] on span "100 / trang" at bounding box center [501, 227] width 25 height 7
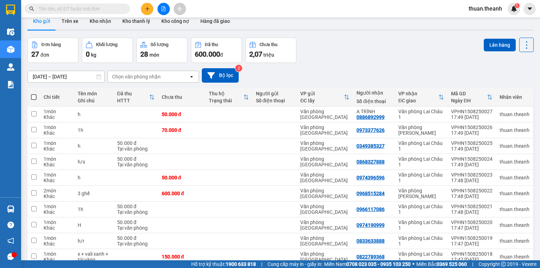
scroll to position [1, 0]
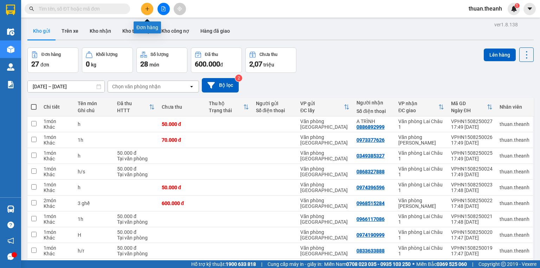
click at [149, 10] on icon "plus" at bounding box center [147, 8] width 5 height 5
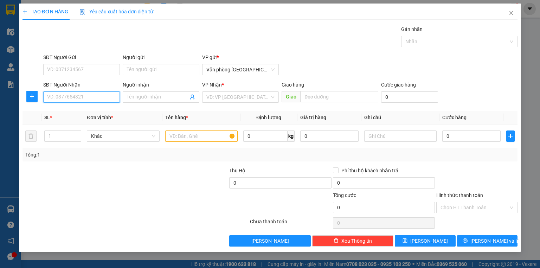
click at [98, 102] on input "SĐT Người Nhận" at bounding box center [81, 96] width 77 height 11
click at [94, 108] on div "0962438391 - CHỊ TUYẾT" at bounding box center [81, 111] width 68 height 8
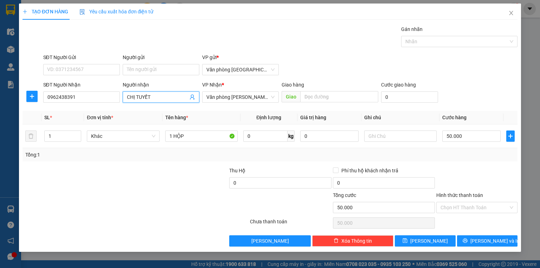
drag, startPoint x: 163, startPoint y: 95, endPoint x: 120, endPoint y: 99, distance: 43.2
click at [120, 99] on div "SĐT Người Nhận 0962438391 Người nhận CHỊ TUYẾT CHỊ TUYẾT VP Nhận * Văn phòng Ta…" at bounding box center [280, 93] width 477 height 25
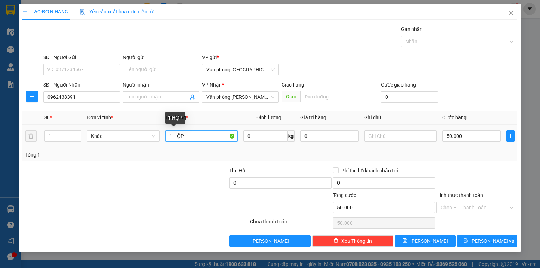
drag, startPoint x: 197, startPoint y: 137, endPoint x: 165, endPoint y: 140, distance: 32.8
click at [165, 140] on td "1 HỘP" at bounding box center [201, 136] width 78 height 24
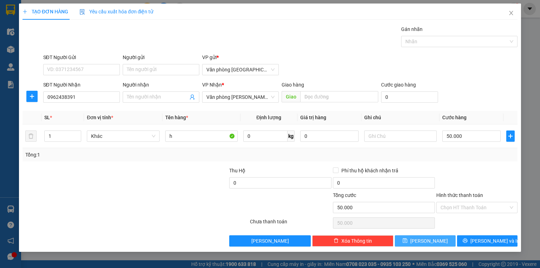
click at [432, 238] on span "Lưu" at bounding box center [429, 241] width 38 height 8
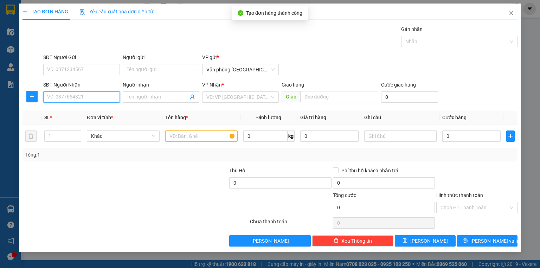
click at [69, 98] on input "SĐT Người Nhận" at bounding box center [81, 96] width 77 height 11
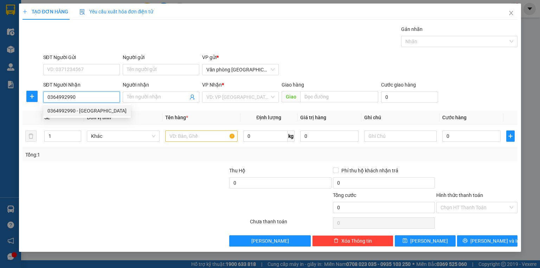
click at [96, 108] on div "0364992990 - THANH XUÂN" at bounding box center [86, 111] width 79 height 8
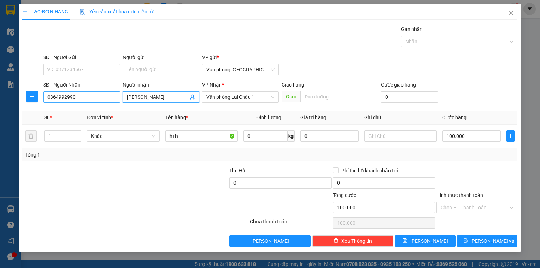
drag, startPoint x: 179, startPoint y: 98, endPoint x: 82, endPoint y: 94, distance: 97.4
click at [82, 94] on div "SĐT Người Nhận 0364992990 Người nhận THANH XUÂN THANH XUÂN VP Nhận * Văn phòng …" at bounding box center [280, 93] width 477 height 25
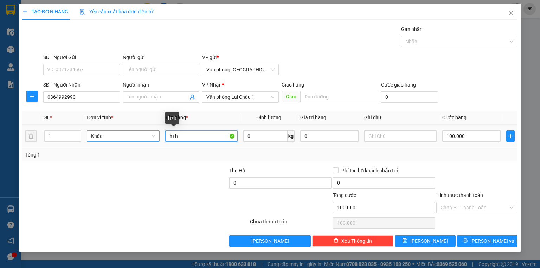
drag, startPoint x: 183, startPoint y: 133, endPoint x: 131, endPoint y: 138, distance: 51.5
click at [131, 138] on tr "1 Khác h+h 0 kg 0 100.000" at bounding box center [269, 136] width 495 height 24
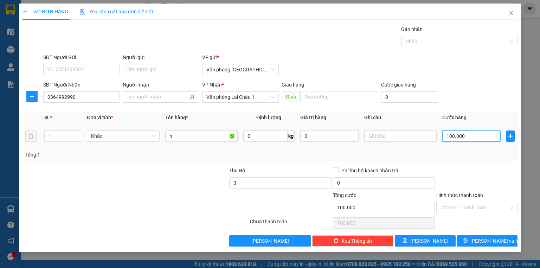
click at [489, 135] on input "100.000" at bounding box center [471, 135] width 58 height 11
click at [426, 242] on span "Lưu" at bounding box center [429, 241] width 38 height 8
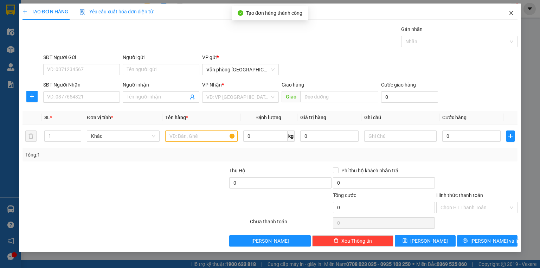
click at [509, 14] on icon "close" at bounding box center [511, 13] width 6 height 6
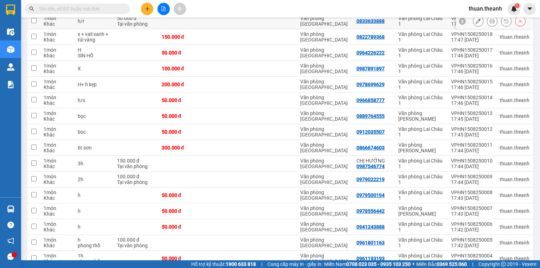
scroll to position [230, 0]
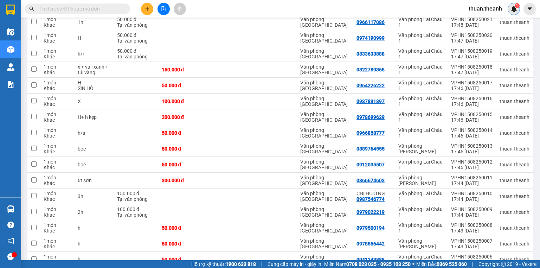
click at [509, 11] on div "1" at bounding box center [514, 9] width 12 height 12
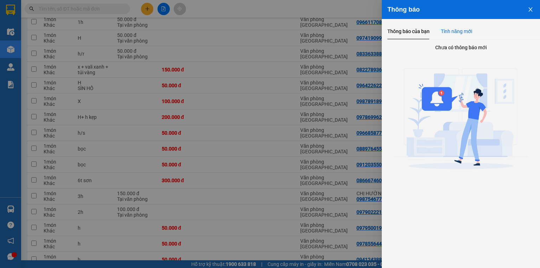
click at [468, 35] on div "Tính năng mới" at bounding box center [456, 31] width 31 height 8
click at [432, 27] on div "Thông báo của bạn Tính năng mới" at bounding box center [429, 31] width 85 height 16
click at [428, 27] on div "Thông báo của bạn" at bounding box center [408, 31] width 42 height 8
click at [527, 11] on button "Close" at bounding box center [530, 9] width 19 height 18
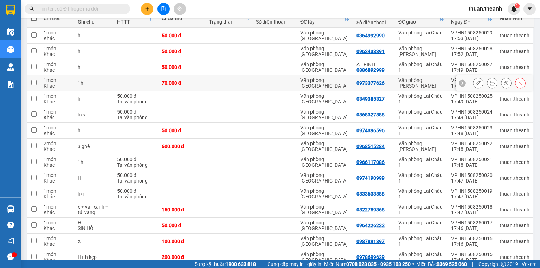
scroll to position [0, 0]
